Goal: Use online tool/utility: Utilize a website feature to perform a specific function

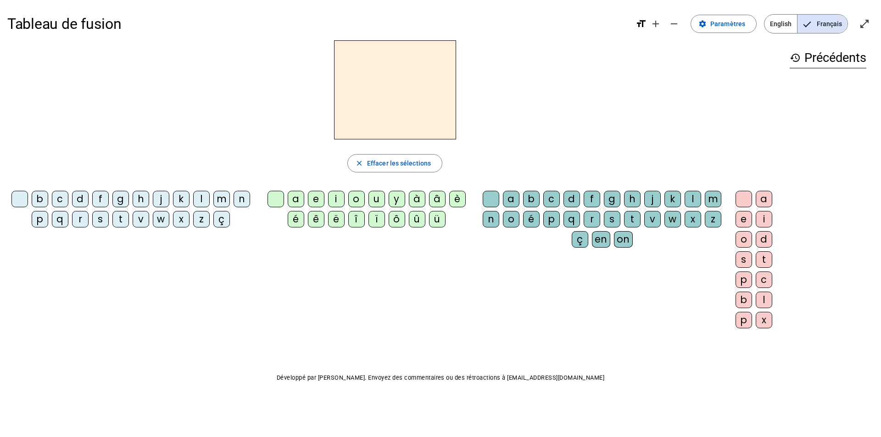
click at [219, 198] on div "m" at bounding box center [221, 199] width 17 height 17
click at [298, 196] on div "a" at bounding box center [296, 199] width 17 height 17
click at [395, 158] on span "Effacer les sélections" at bounding box center [399, 163] width 64 height 11
click at [221, 199] on div "m" at bounding box center [221, 199] width 17 height 17
click at [297, 198] on div "a" at bounding box center [296, 199] width 17 height 17
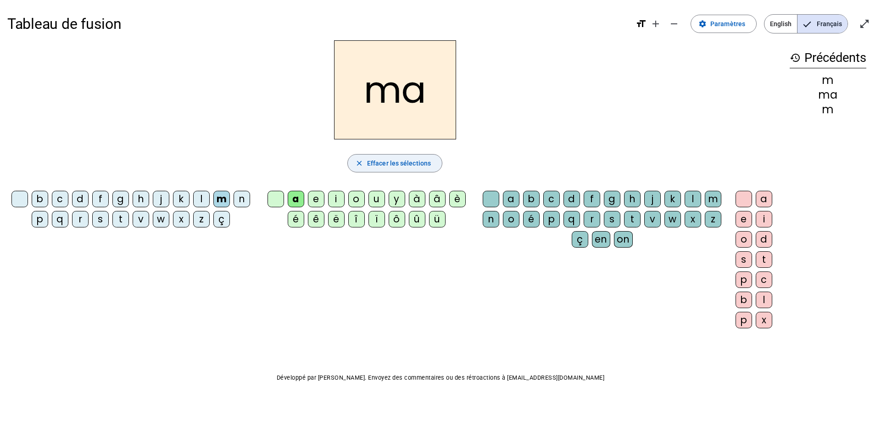
click at [398, 162] on span "Effacer les sélections" at bounding box center [399, 163] width 64 height 11
click at [196, 201] on div "l" at bounding box center [201, 199] width 17 height 17
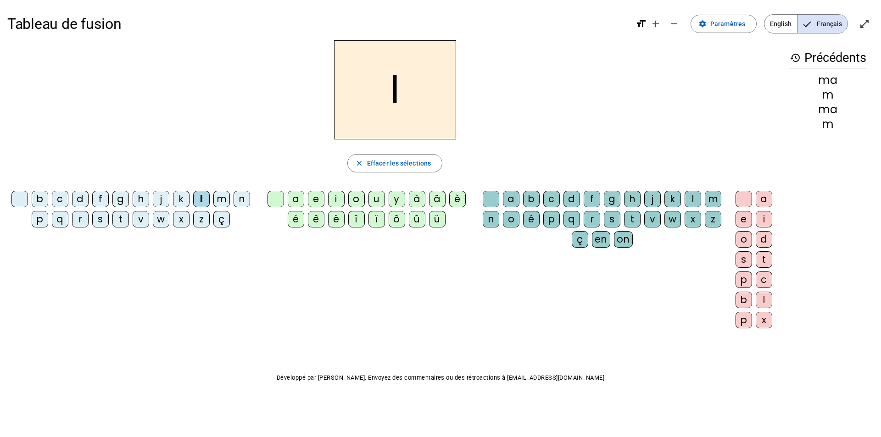
click at [295, 200] on div "a" at bounding box center [296, 199] width 17 height 17
click at [394, 156] on span "button" at bounding box center [395, 163] width 94 height 22
click at [200, 199] on div "l" at bounding box center [201, 199] width 17 height 17
click at [296, 196] on div "a" at bounding box center [296, 199] width 17 height 17
click at [612, 217] on div "s" at bounding box center [612, 219] width 17 height 17
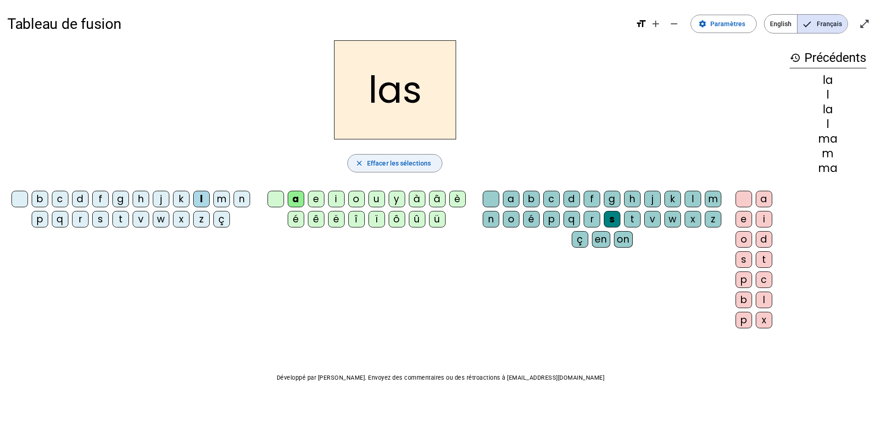
click at [398, 164] on span "Effacer les sélections" at bounding box center [399, 163] width 64 height 11
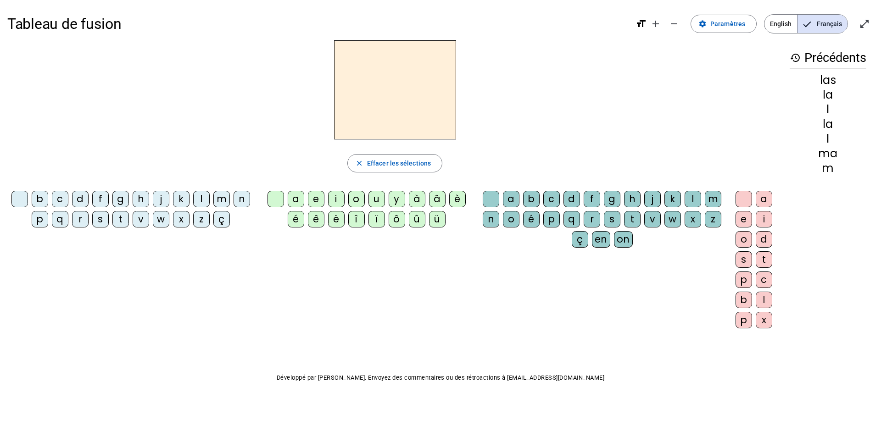
click at [43, 216] on div "p" at bounding box center [40, 219] width 17 height 17
click at [293, 199] on div "a" at bounding box center [296, 199] width 17 height 17
click at [612, 217] on div "s" at bounding box center [612, 219] width 17 height 17
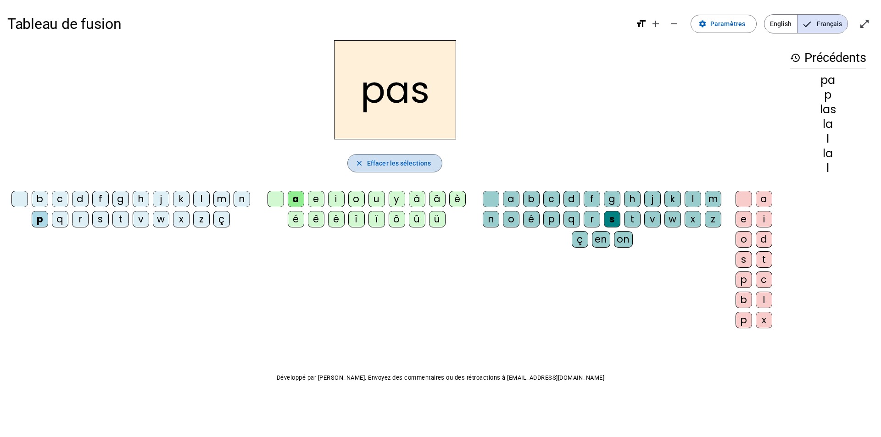
click at [392, 158] on span "Effacer les sélections" at bounding box center [399, 163] width 64 height 11
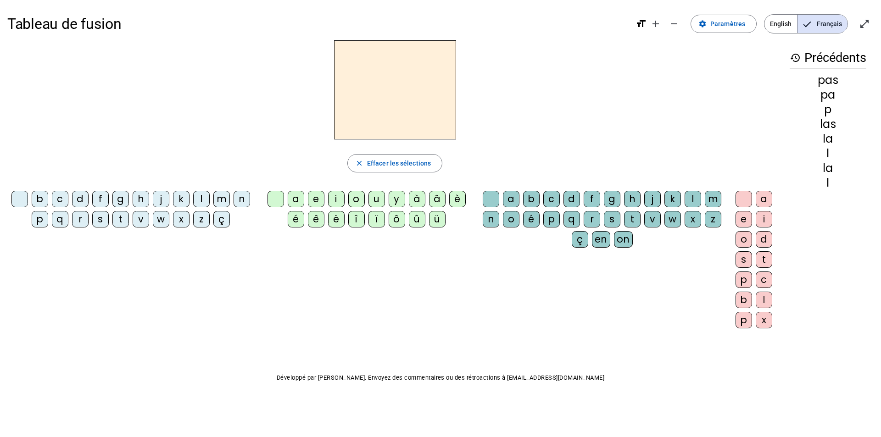
click at [122, 217] on div "t" at bounding box center [120, 219] width 17 height 17
click at [295, 196] on div "a" at bounding box center [296, 199] width 17 height 17
click at [610, 216] on div "s" at bounding box center [612, 219] width 17 height 17
click at [746, 218] on div "e" at bounding box center [743, 219] width 17 height 17
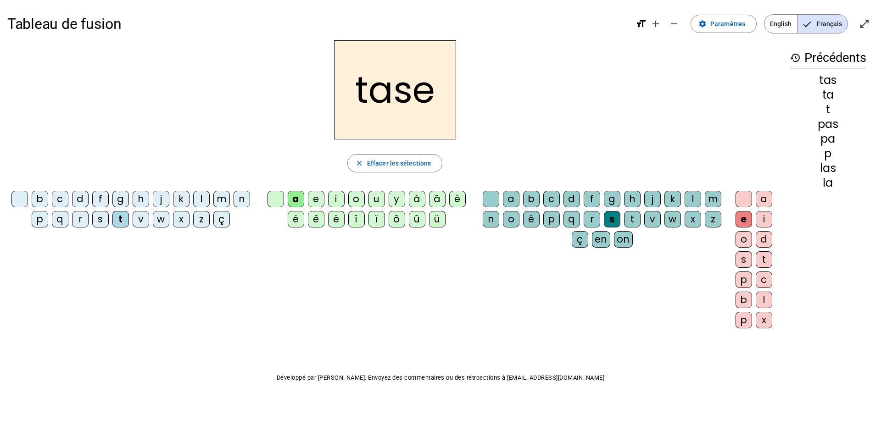
click at [404, 95] on h2 "tase" at bounding box center [395, 89] width 122 height 99
click at [614, 217] on div "s" at bounding box center [612, 219] width 17 height 17
click at [612, 219] on div "s" at bounding box center [612, 219] width 17 height 17
click at [747, 262] on div "s" at bounding box center [743, 259] width 17 height 17
click at [739, 218] on div "e" at bounding box center [743, 219] width 17 height 17
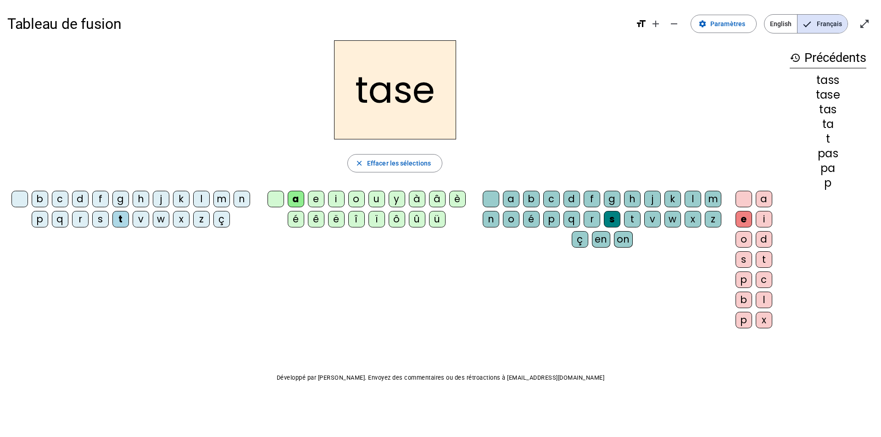
click at [406, 163] on span "Effacer les sélections" at bounding box center [399, 163] width 64 height 11
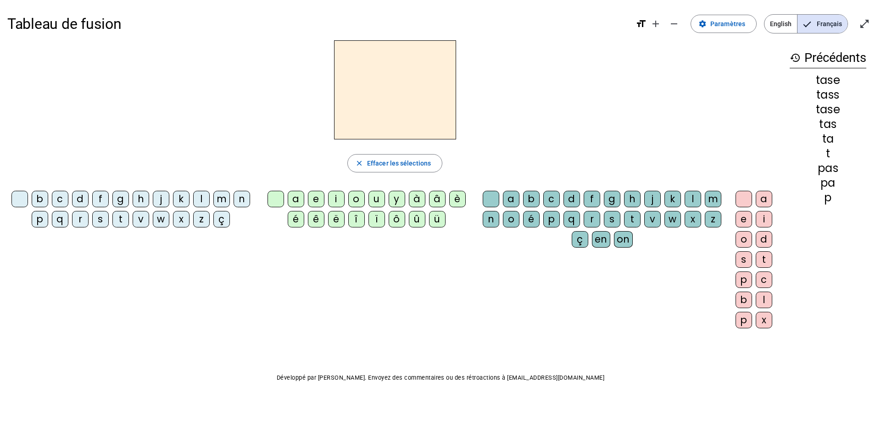
click at [118, 217] on div "t" at bounding box center [120, 219] width 17 height 17
click at [299, 198] on div "a" at bounding box center [296, 199] width 17 height 17
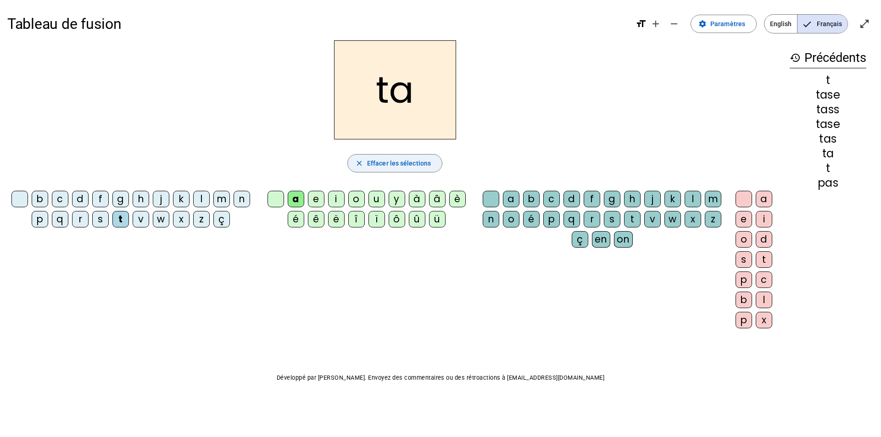
click at [385, 163] on span "Effacer les sélections" at bounding box center [399, 163] width 64 height 11
click at [101, 218] on div "s" at bounding box center [100, 219] width 17 height 17
click at [296, 196] on div "a" at bounding box center [296, 199] width 17 height 17
click at [390, 162] on span "Effacer les sélections" at bounding box center [399, 163] width 64 height 11
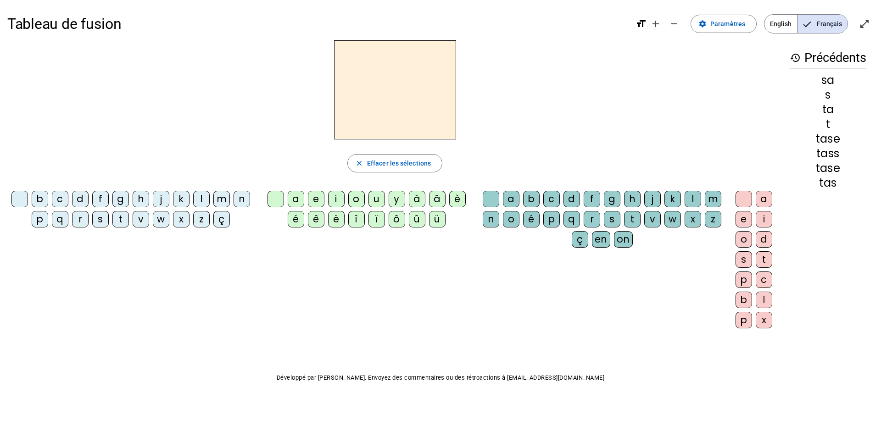
click at [100, 219] on div "s" at bounding box center [100, 219] width 17 height 17
click at [296, 198] on div "a" at bounding box center [296, 199] width 17 height 17
click at [686, 194] on div "l" at bounding box center [692, 199] width 17 height 17
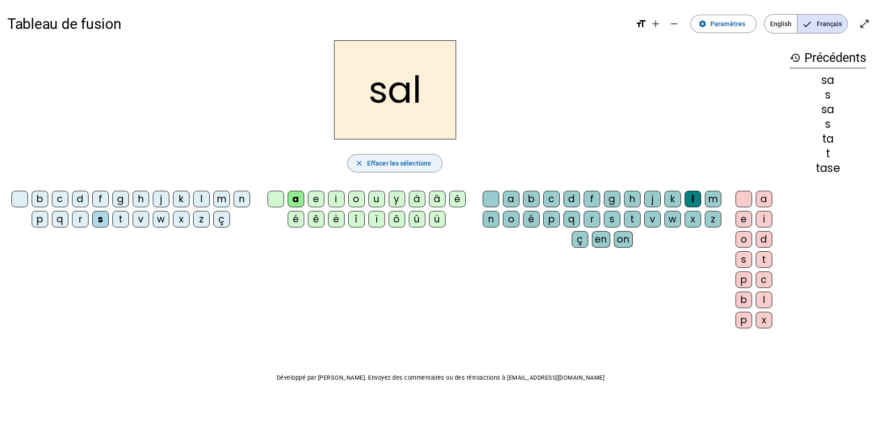
click at [391, 161] on span "Effacer les sélections" at bounding box center [399, 163] width 64 height 11
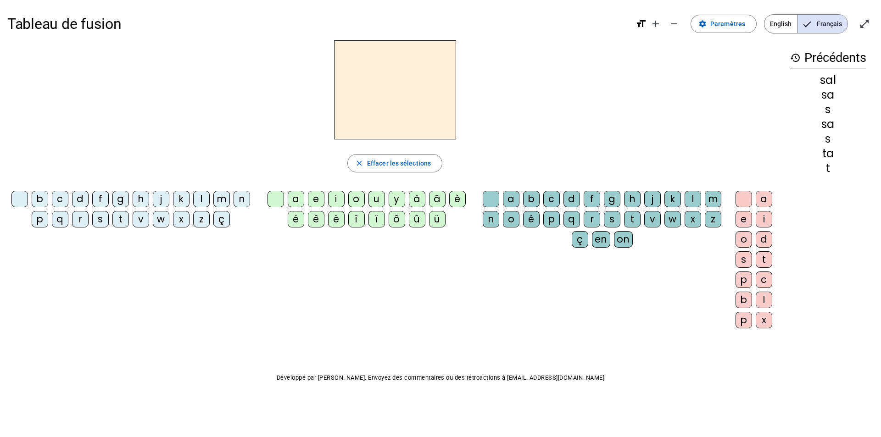
click at [222, 197] on div "m" at bounding box center [221, 199] width 17 height 17
click at [300, 199] on div "a" at bounding box center [296, 199] width 17 height 17
click at [695, 203] on div "l" at bounding box center [692, 199] width 17 height 17
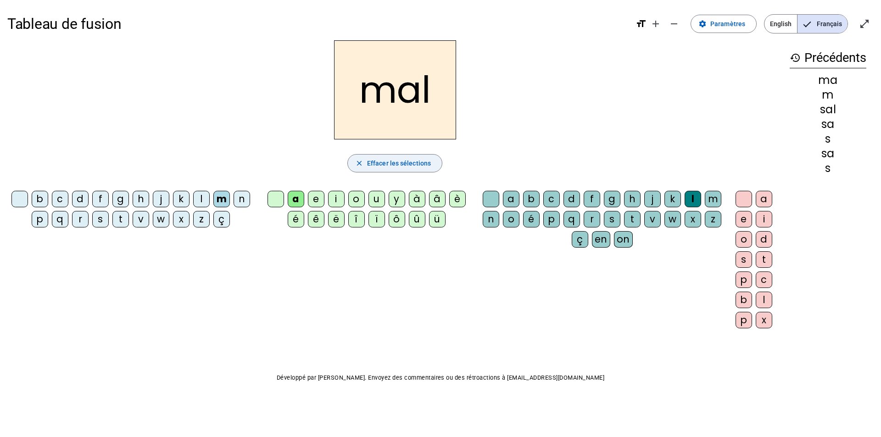
click at [392, 165] on span "Effacer les sélections" at bounding box center [399, 163] width 64 height 11
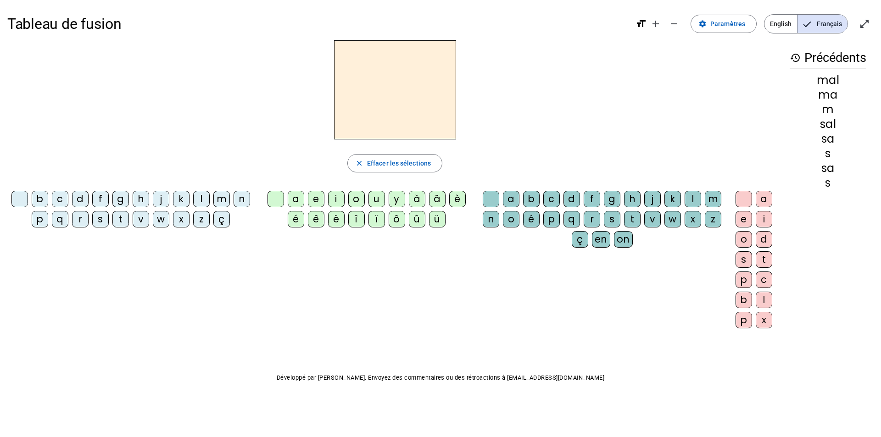
click at [41, 197] on div "b" at bounding box center [40, 199] width 17 height 17
click at [298, 197] on div "a" at bounding box center [296, 199] width 17 height 17
click at [692, 200] on div "l" at bounding box center [692, 199] width 17 height 17
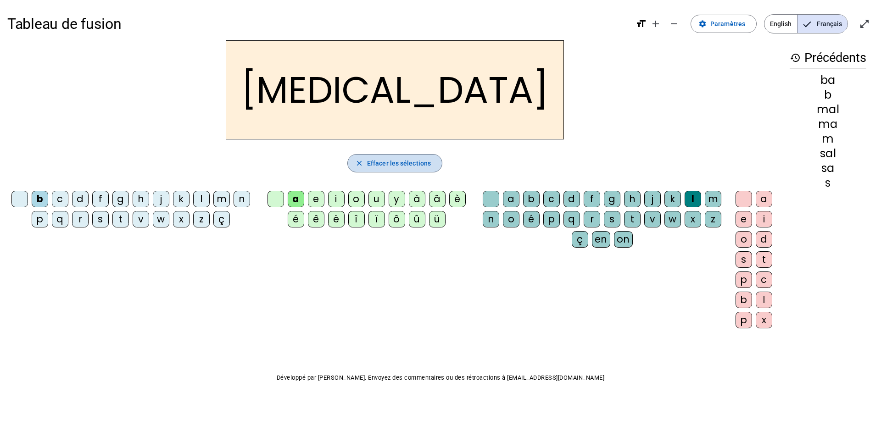
click at [411, 165] on span "Effacer les sélections" at bounding box center [399, 163] width 64 height 11
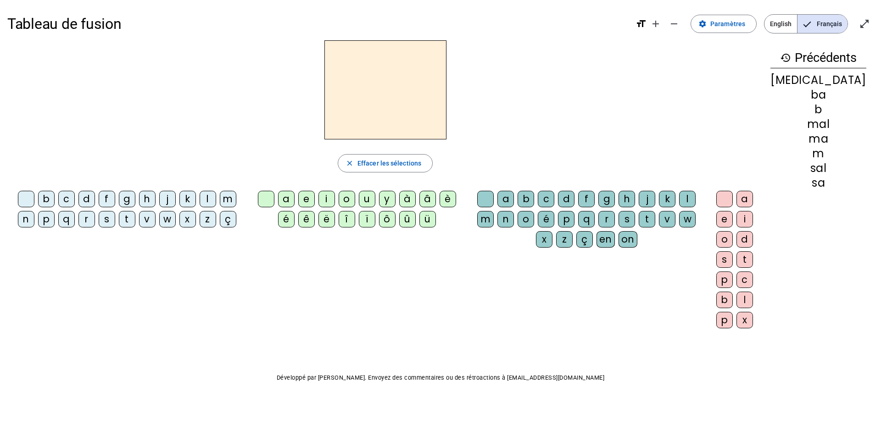
click at [39, 198] on div "b" at bounding box center [46, 199] width 17 height 17
click at [295, 195] on div "a" at bounding box center [286, 199] width 17 height 17
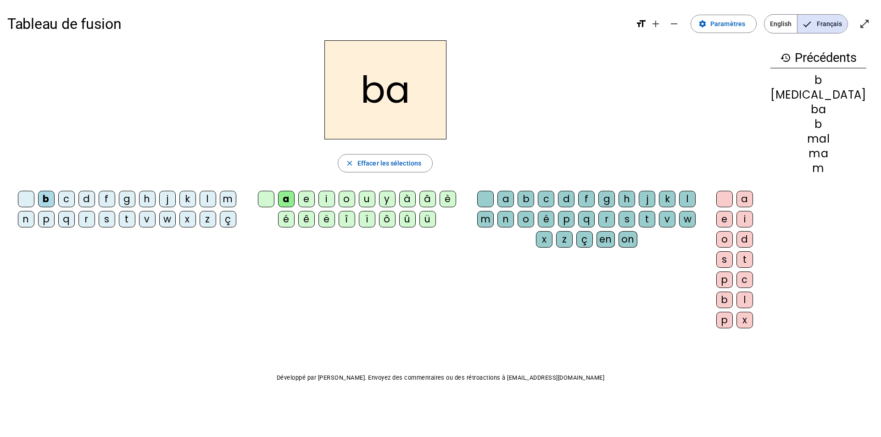
click at [618, 217] on div "s" at bounding box center [626, 219] width 17 height 17
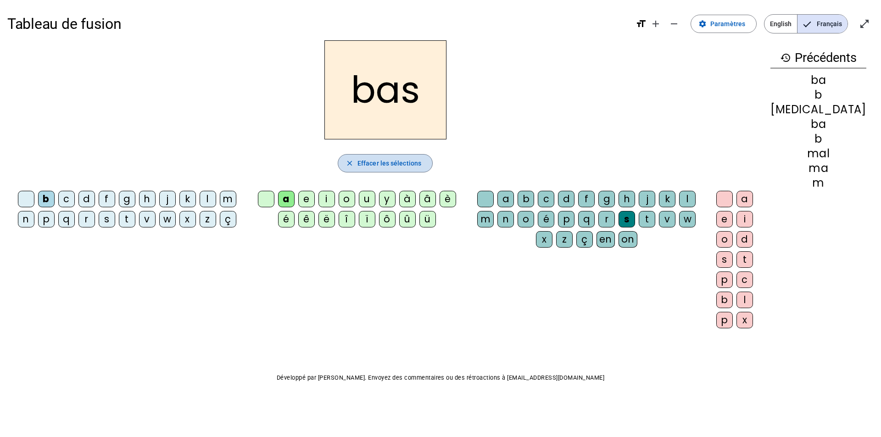
click at [397, 166] on span "Effacer les sélections" at bounding box center [389, 163] width 64 height 11
